Goal: Task Accomplishment & Management: Use online tool/utility

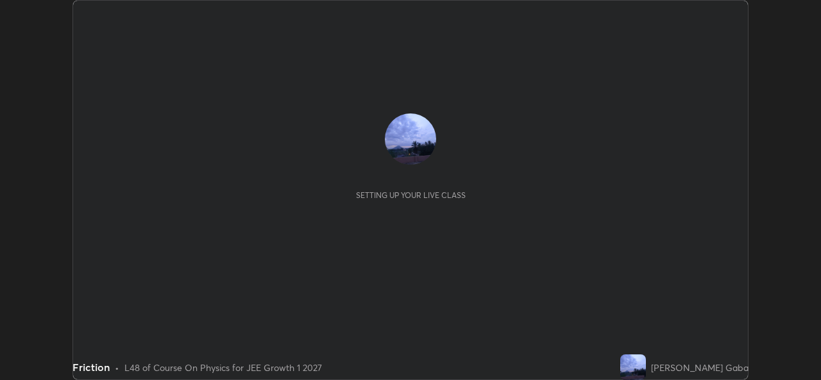
scroll to position [380, 821]
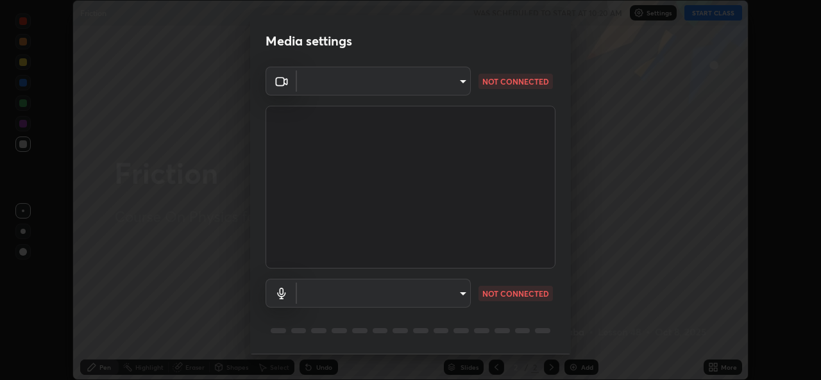
click at [464, 84] on body "Erase all Friction WAS SCHEDULED TO START AT 10:20 AM Settings START CLASS Sett…" at bounding box center [410, 190] width 821 height 380
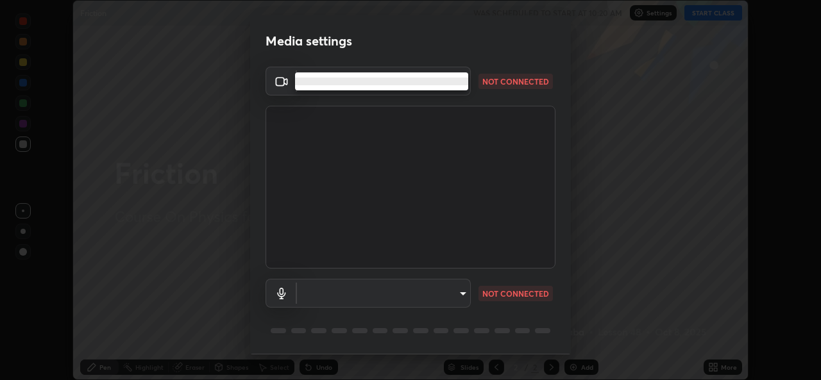
click at [459, 87] on ul at bounding box center [381, 81] width 173 height 18
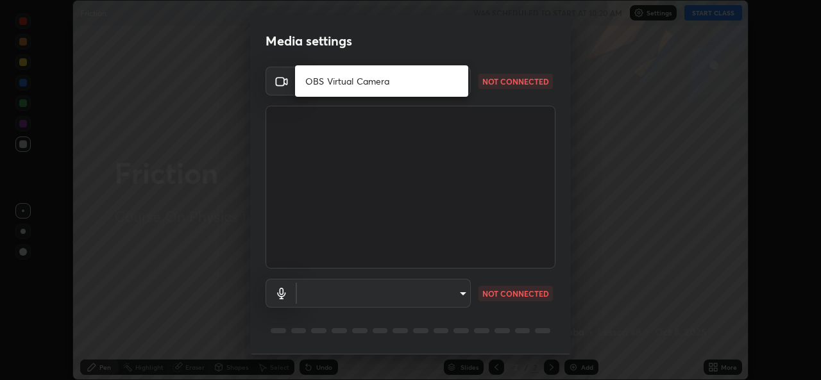
click at [448, 293] on div at bounding box center [410, 190] width 821 height 380
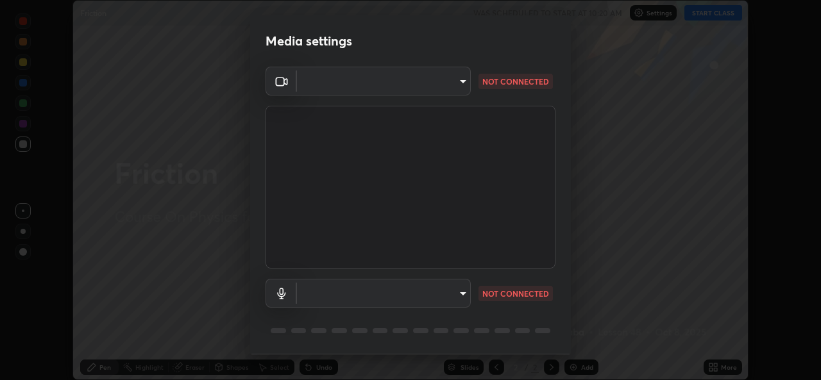
click at [461, 297] on body "Erase all Friction WAS SCHEDULED TO START AT 10:20 AM Settings START CLASS Sett…" at bounding box center [410, 190] width 821 height 380
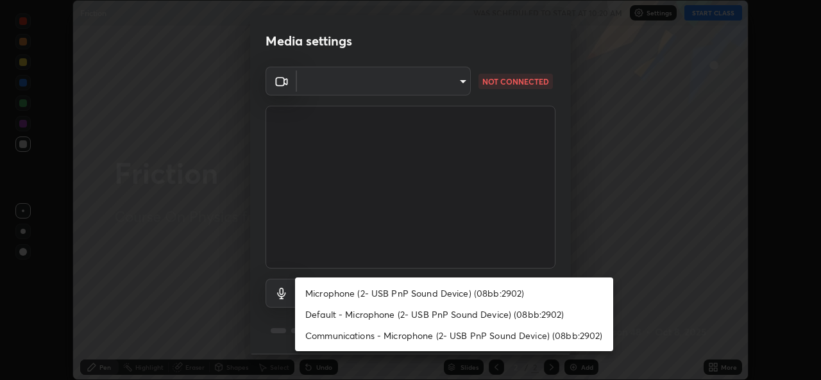
click at [439, 289] on li "Microphone (2- USB PnP Sound Device) (08bb:2902)" at bounding box center [454, 293] width 318 height 21
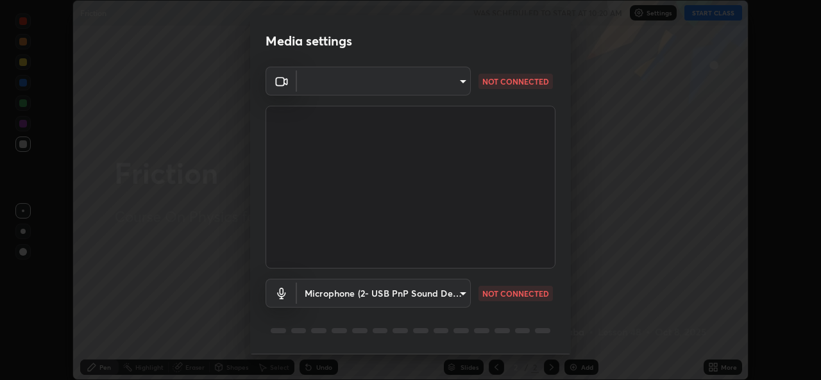
type input "66b93886713158ad0d8b0f4001542dc5affb59e40f4fc70a42181f64a844e0e0"
click at [459, 84] on body "Erase all Friction WAS SCHEDULED TO START AT 10:20 AM Settings START CLASS Sett…" at bounding box center [410, 190] width 821 height 380
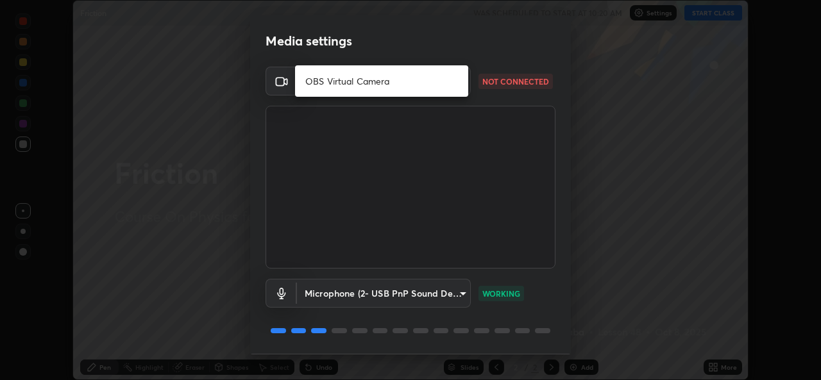
click at [445, 83] on li "OBS Virtual Camera" at bounding box center [381, 81] width 173 height 21
type input "b0fe0e571132a5ba3b7ce0e75fc51c952cbe1dcf619c2fcafd357f0e0a7f667b"
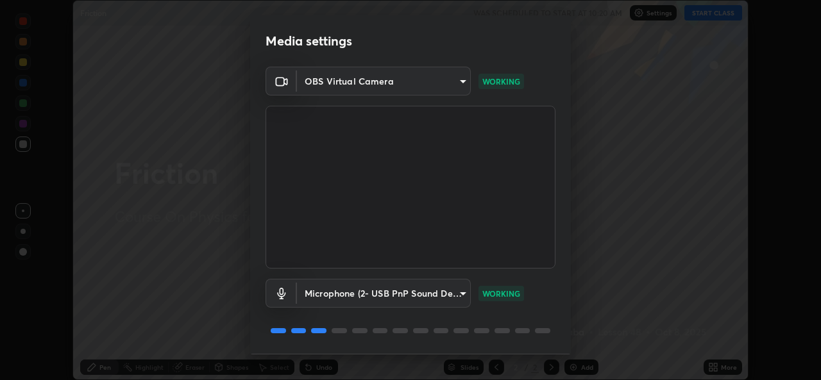
click at [456, 78] on body "Erase all Friction WAS SCHEDULED TO START AT 10:20 AM Settings START CLASS Sett…" at bounding box center [410, 190] width 821 height 380
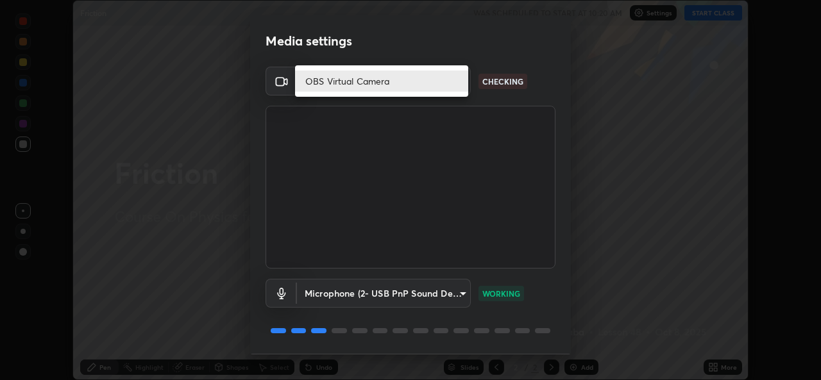
click at [456, 80] on li "OBS Virtual Camera" at bounding box center [381, 81] width 173 height 21
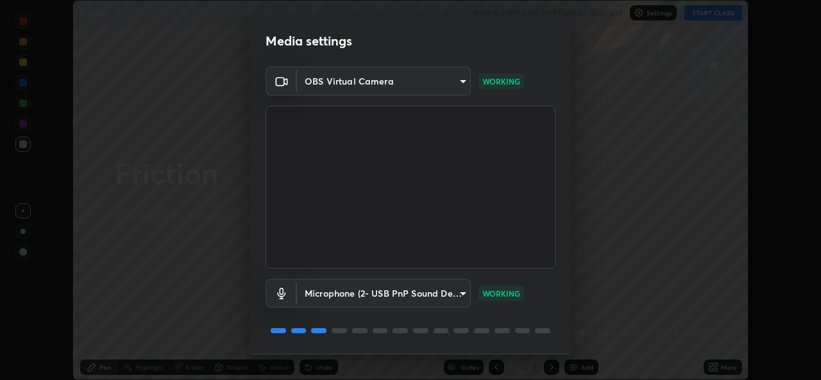
scroll to position [40, 0]
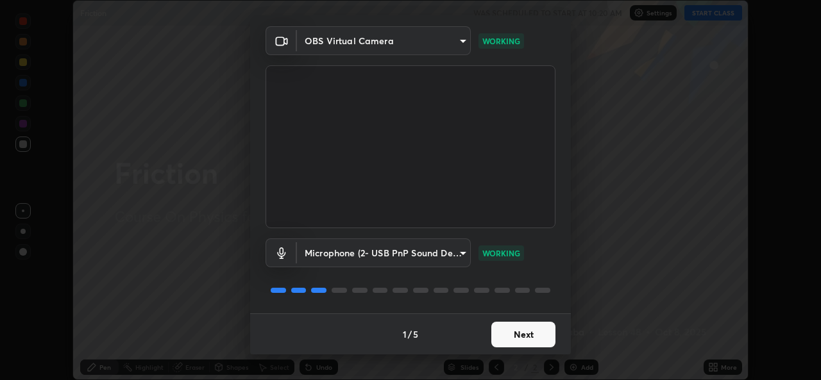
click at [527, 325] on button "Next" at bounding box center [523, 335] width 64 height 26
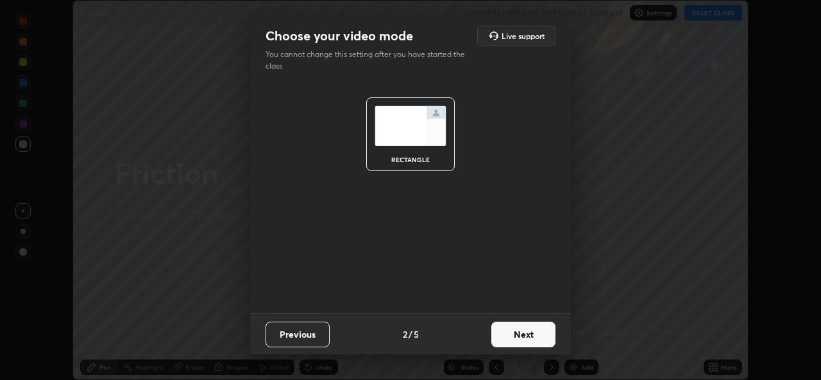
click at [528, 331] on button "Next" at bounding box center [523, 335] width 64 height 26
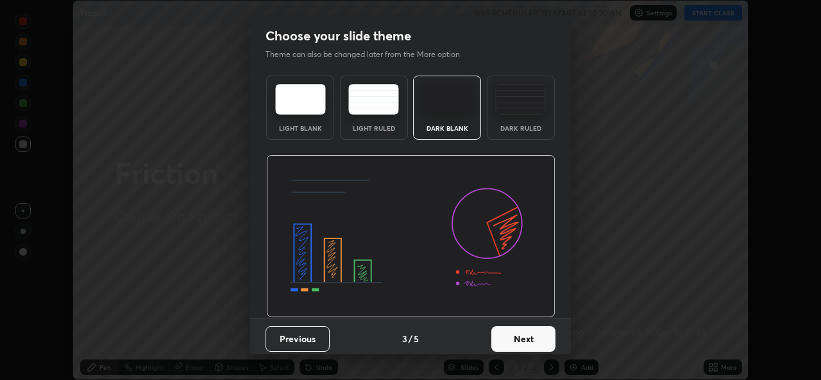
click at [525, 337] on button "Next" at bounding box center [523, 340] width 64 height 26
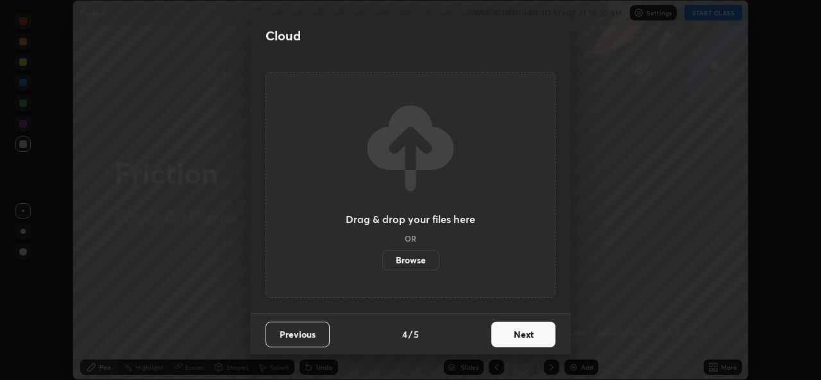
click at [527, 341] on button "Next" at bounding box center [523, 335] width 64 height 26
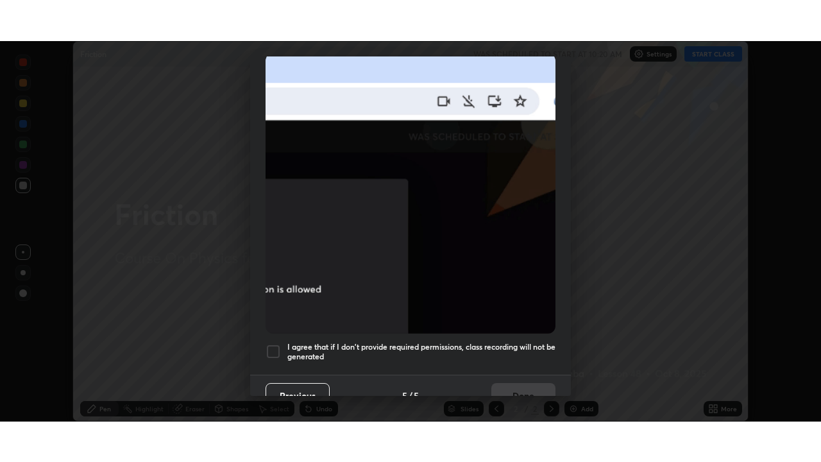
scroll to position [302, 0]
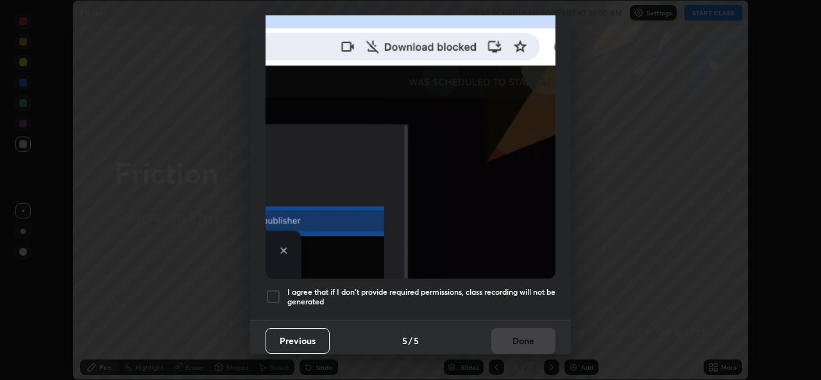
click at [280, 289] on div at bounding box center [273, 296] width 15 height 15
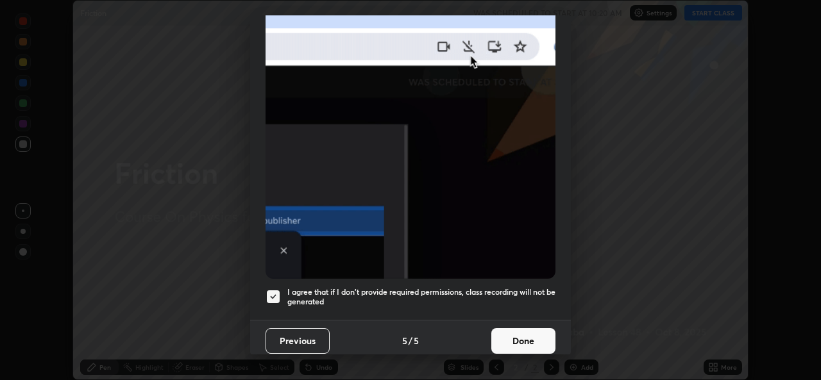
click at [526, 334] on button "Done" at bounding box center [523, 341] width 64 height 26
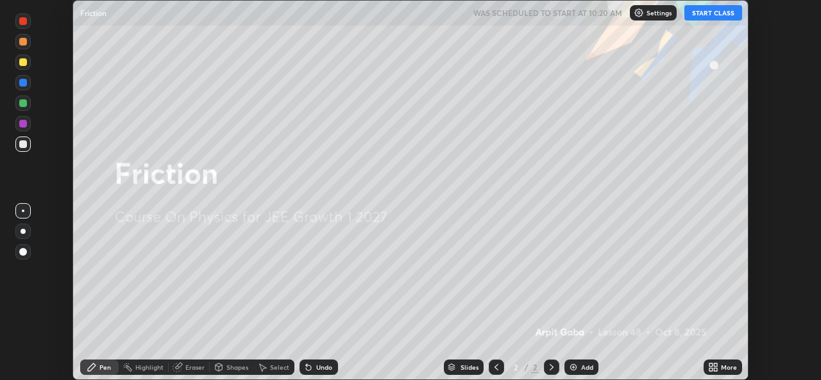
click at [713, 12] on button "START CLASS" at bounding box center [714, 12] width 58 height 15
click at [715, 365] on icon at bounding box center [715, 365] width 3 height 3
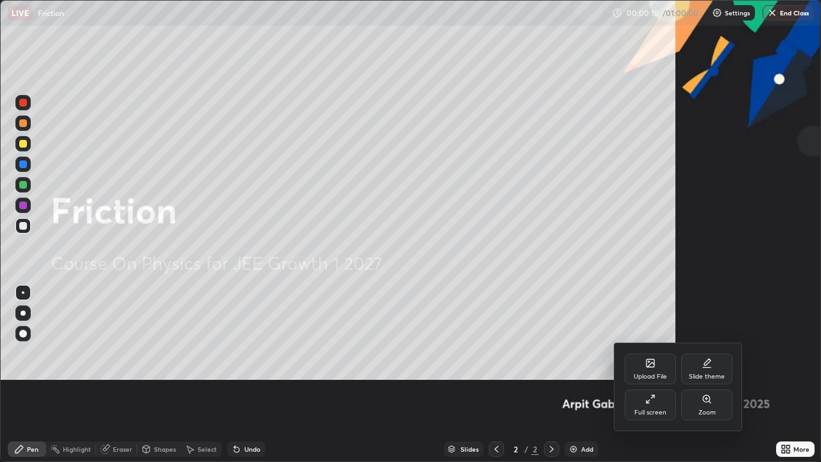
click at [653, 377] on div "Upload File" at bounding box center [650, 376] width 33 height 6
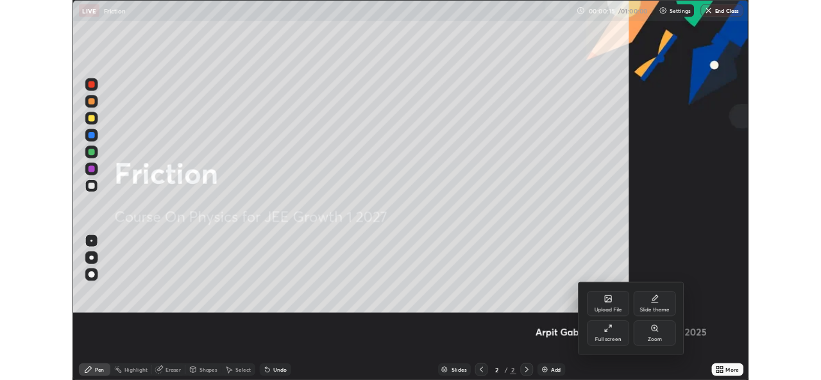
scroll to position [462, 821]
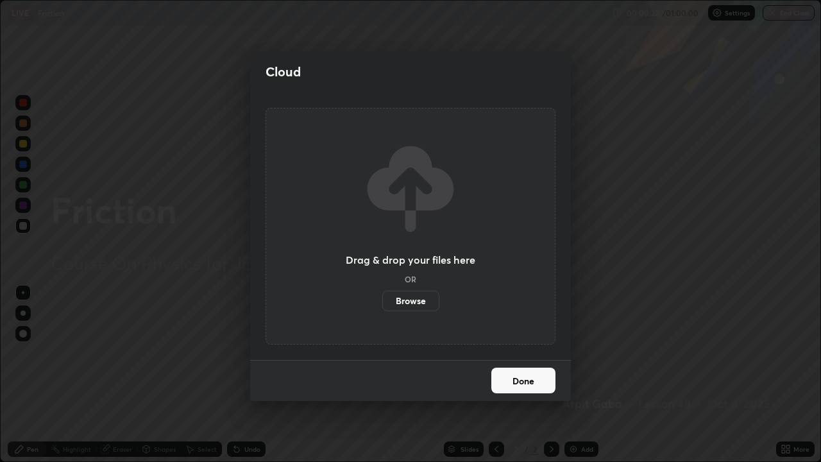
click at [509, 378] on button "Done" at bounding box center [523, 381] width 64 height 26
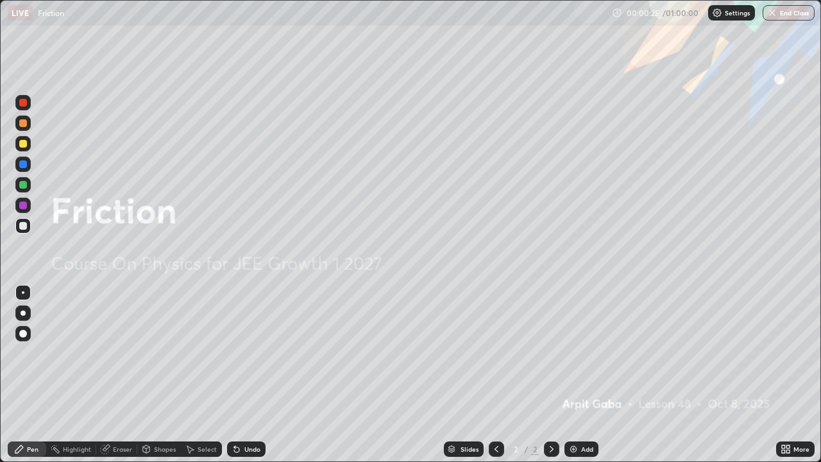
click at [577, 380] on img at bounding box center [573, 449] width 10 height 10
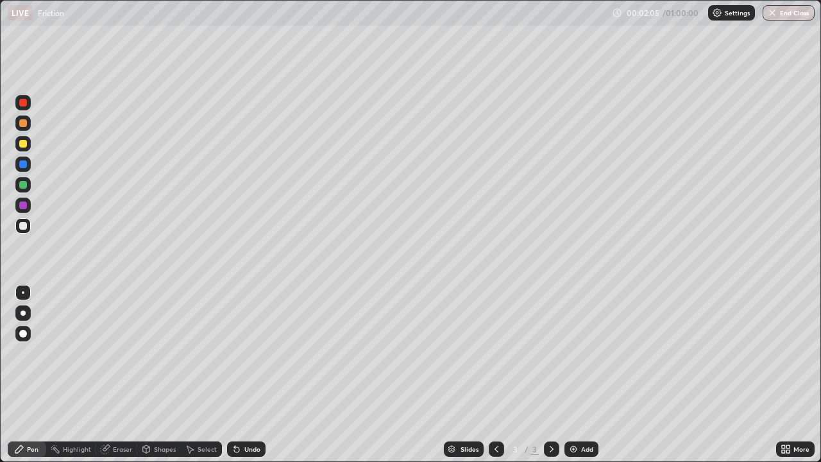
click at [19, 231] on div at bounding box center [22, 225] width 15 height 15
click at [116, 380] on div "Eraser" at bounding box center [122, 449] width 19 height 6
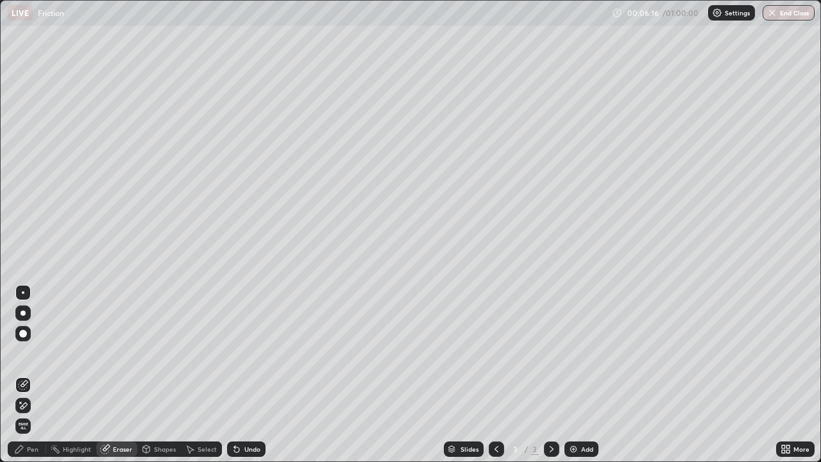
click at [28, 380] on div "Pen" at bounding box center [33, 449] width 12 height 6
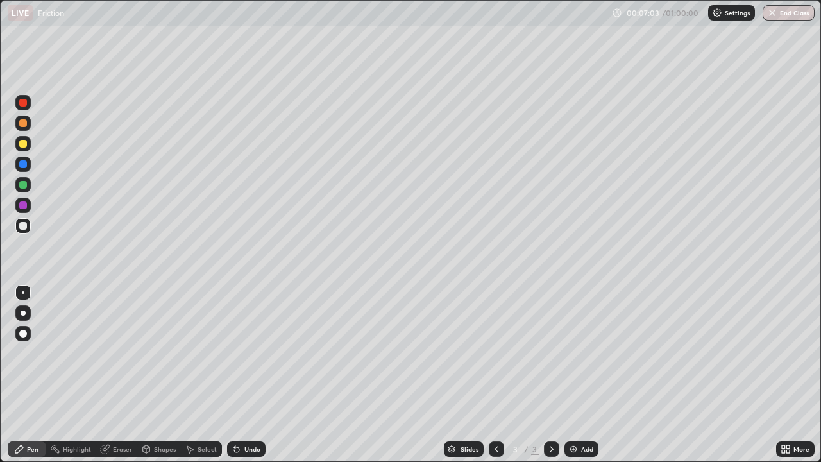
click at [28, 144] on div at bounding box center [22, 143] width 15 height 15
click at [21, 226] on div at bounding box center [23, 226] width 8 height 8
click at [119, 380] on div "Eraser" at bounding box center [122, 449] width 19 height 6
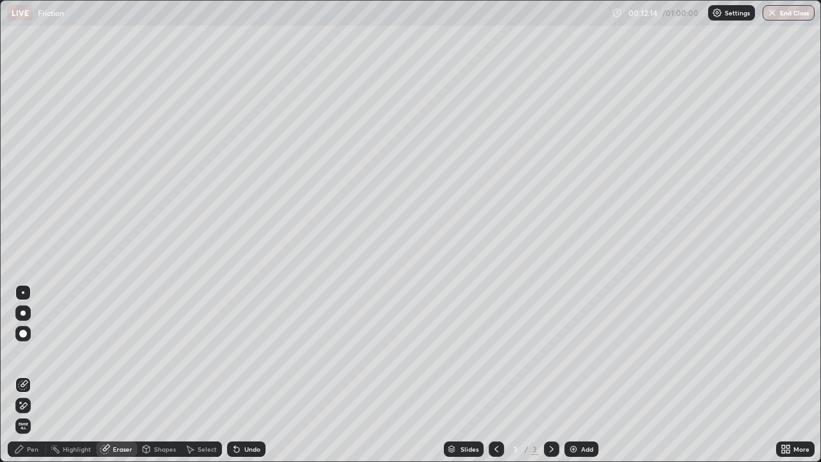
click at [31, 380] on div "Pen" at bounding box center [33, 449] width 12 height 6
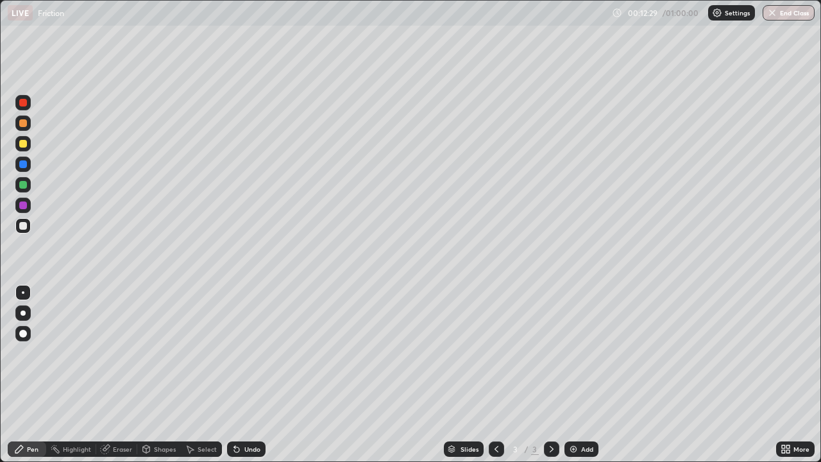
click at [25, 183] on div at bounding box center [23, 185] width 8 height 8
click at [26, 219] on div at bounding box center [22, 225] width 15 height 15
click at [569, 380] on img at bounding box center [573, 449] width 10 height 10
click at [495, 380] on icon at bounding box center [496, 449] width 10 height 10
click at [550, 380] on icon at bounding box center [552, 449] width 10 height 10
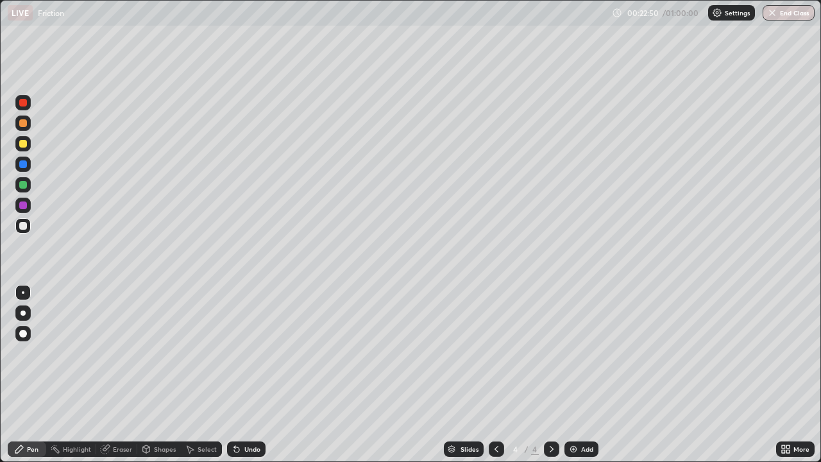
click at [26, 144] on div at bounding box center [23, 144] width 8 height 8
click at [22, 226] on div at bounding box center [23, 226] width 8 height 8
click at [495, 380] on icon at bounding box center [496, 449] width 10 height 10
click at [550, 380] on icon at bounding box center [552, 449] width 10 height 10
click at [585, 380] on div "Add" at bounding box center [587, 449] width 12 height 6
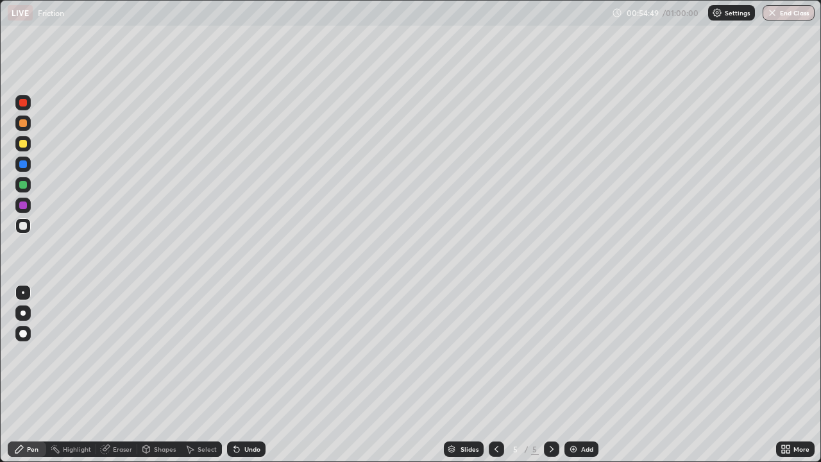
click at [248, 380] on div "Undo" at bounding box center [252, 449] width 16 height 6
click at [244, 380] on div "Undo" at bounding box center [246, 448] width 38 height 15
click at [118, 380] on div "Eraser" at bounding box center [122, 449] width 19 height 6
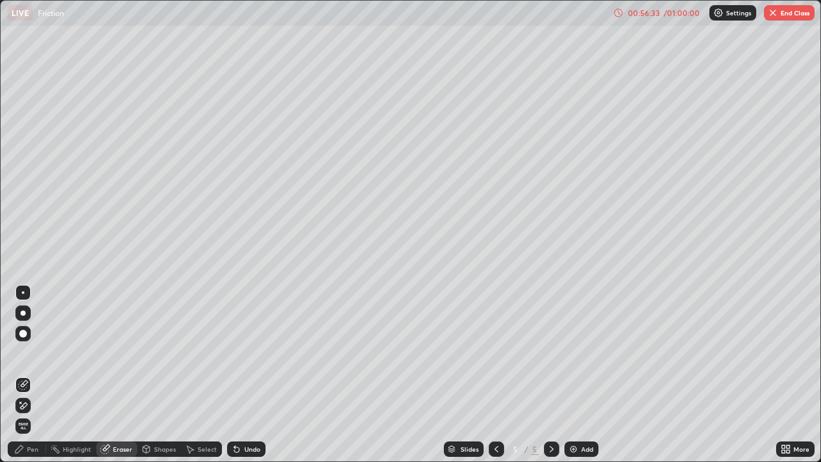
click at [32, 380] on div "Pen" at bounding box center [33, 449] width 12 height 6
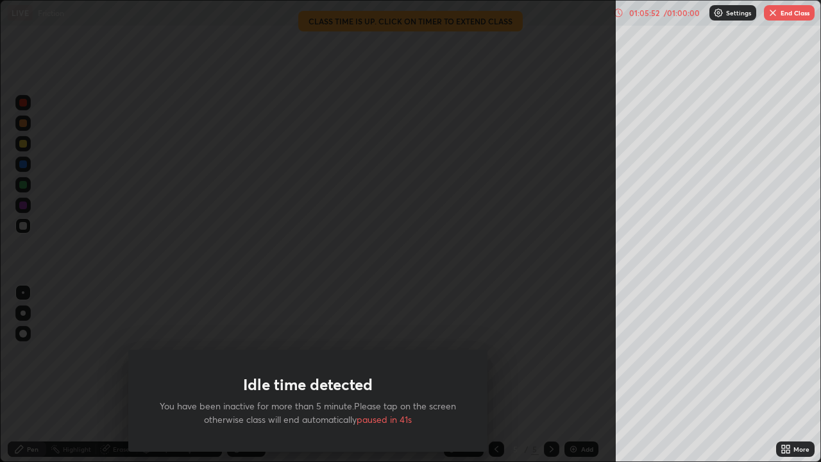
click at [509, 317] on div "Idle time detected You have been inactive for more than 5 minute.Please tap on …" at bounding box center [308, 231] width 616 height 462
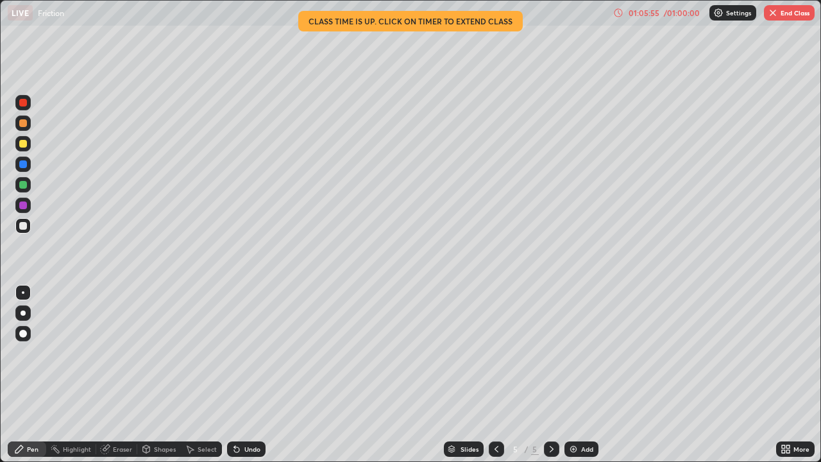
click at [794, 17] on button "End Class" at bounding box center [789, 12] width 51 height 15
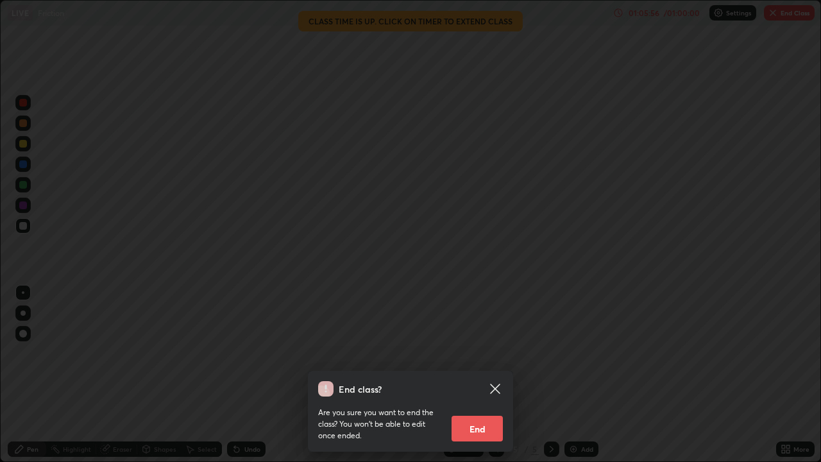
click at [495, 380] on button "End" at bounding box center [477, 429] width 51 height 26
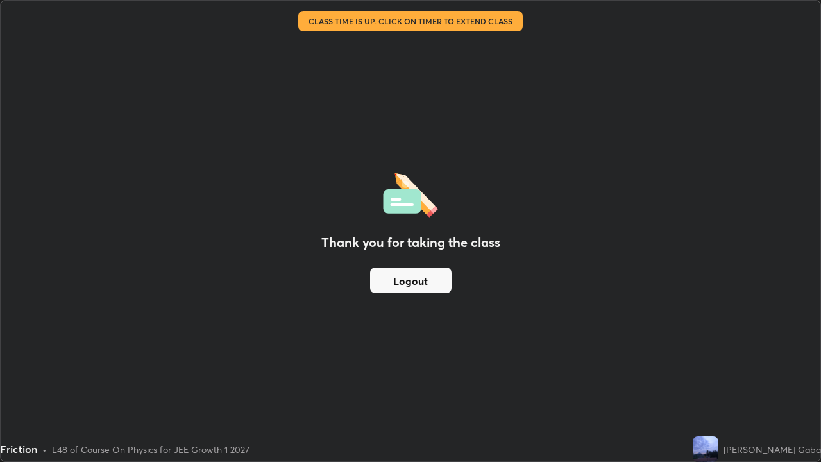
click at [439, 275] on button "Logout" at bounding box center [410, 281] width 81 height 26
click at [443, 279] on button "Logout" at bounding box center [410, 281] width 81 height 26
click at [381, 288] on button "Logout" at bounding box center [410, 281] width 81 height 26
click at [431, 286] on button "Logout" at bounding box center [410, 281] width 81 height 26
click at [429, 291] on button "Logout" at bounding box center [410, 281] width 81 height 26
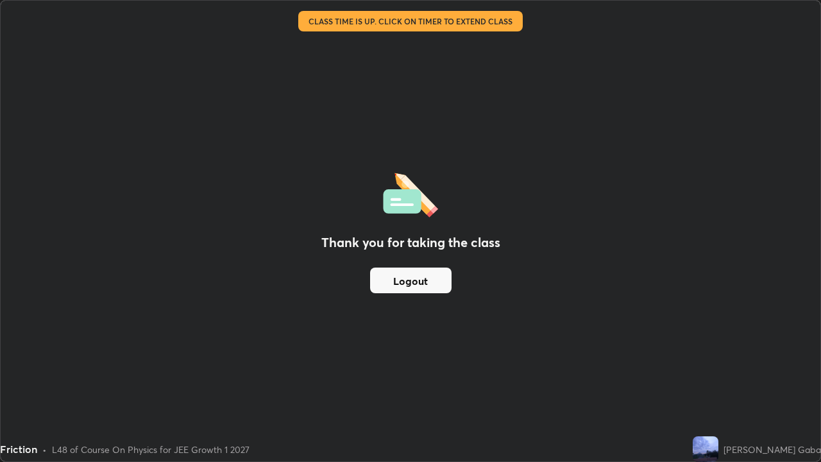
click at [424, 278] on button "Logout" at bounding box center [410, 281] width 81 height 26
click at [422, 277] on button "Logout" at bounding box center [410, 281] width 81 height 26
click at [427, 277] on button "Logout" at bounding box center [410, 281] width 81 height 26
click at [432, 282] on button "Logout" at bounding box center [410, 281] width 81 height 26
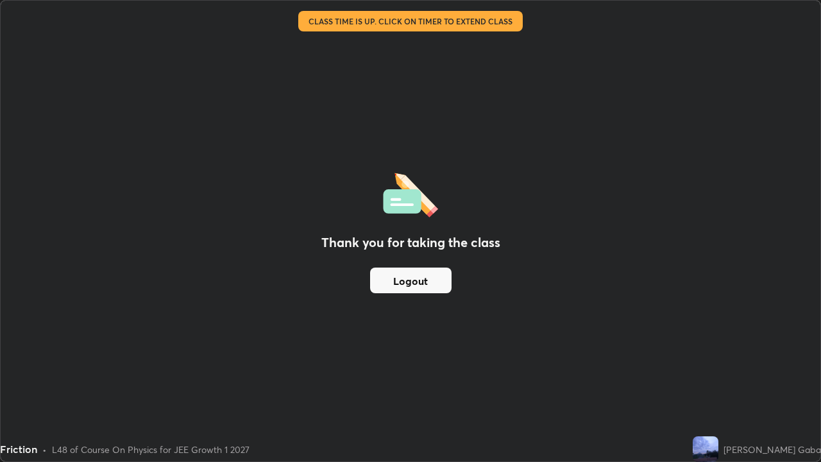
click at [395, 285] on button "Logout" at bounding box center [410, 281] width 81 height 26
click at [440, 284] on button "Logout" at bounding box center [410, 281] width 81 height 26
click at [358, 280] on div "Thank you for taking the class Logout" at bounding box center [411, 231] width 820 height 461
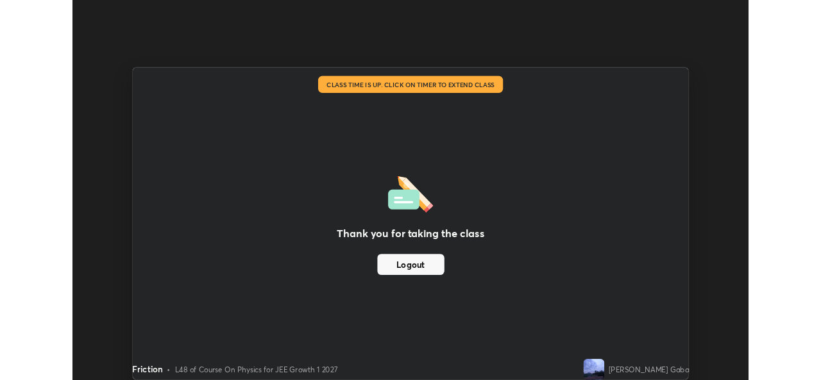
scroll to position [63776, 63336]
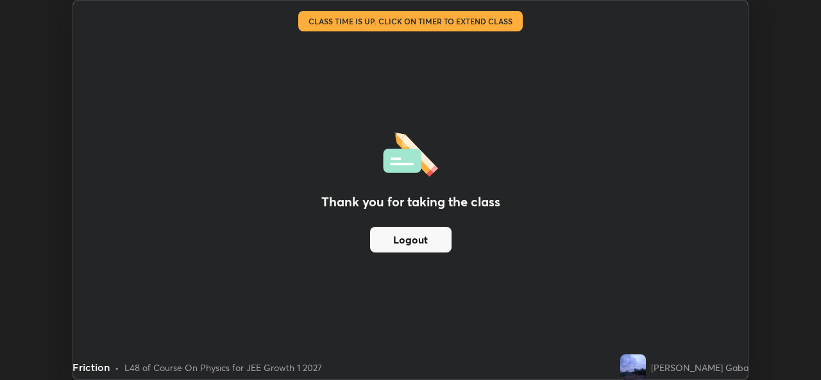
click at [414, 241] on button "Logout" at bounding box center [410, 240] width 81 height 26
